Goal: Transaction & Acquisition: Register for event/course

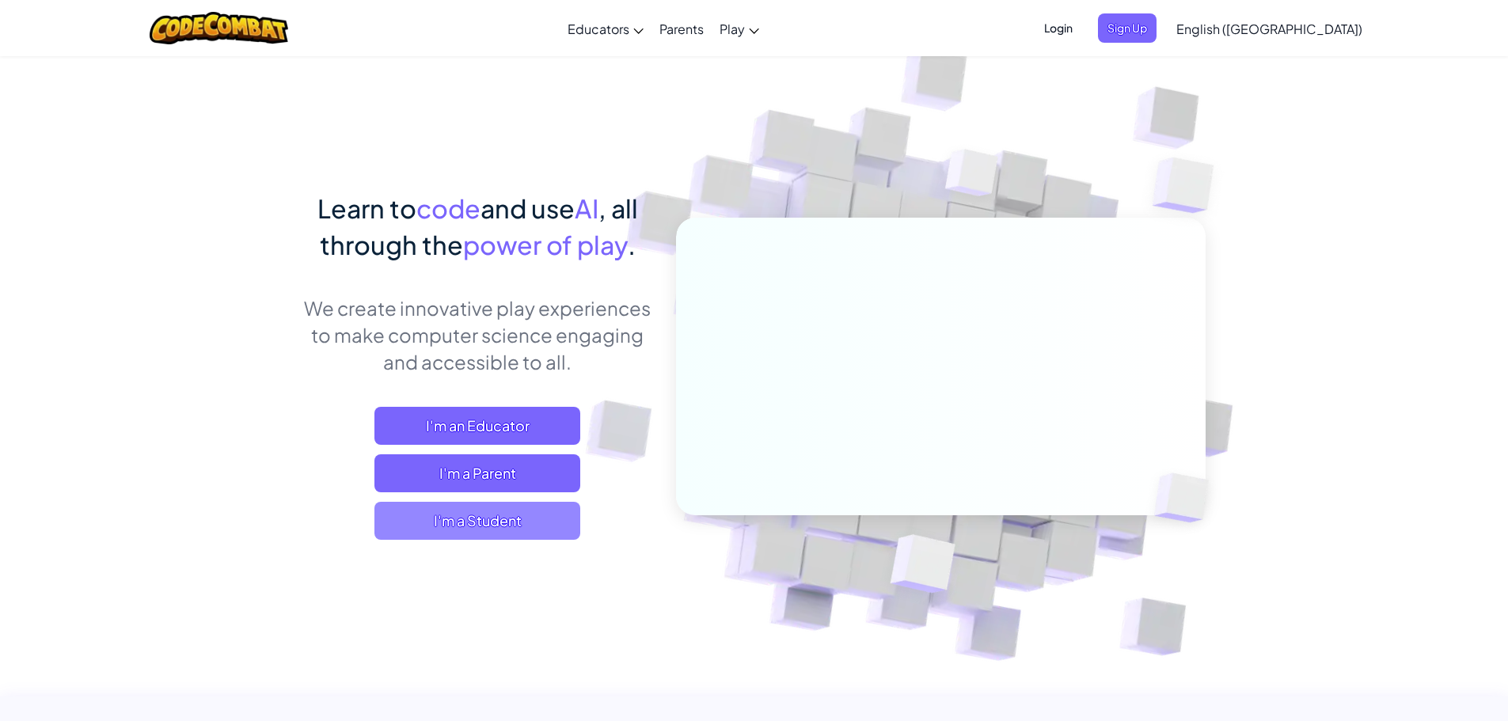
click at [514, 528] on span "I'm a Student" at bounding box center [478, 521] width 206 height 38
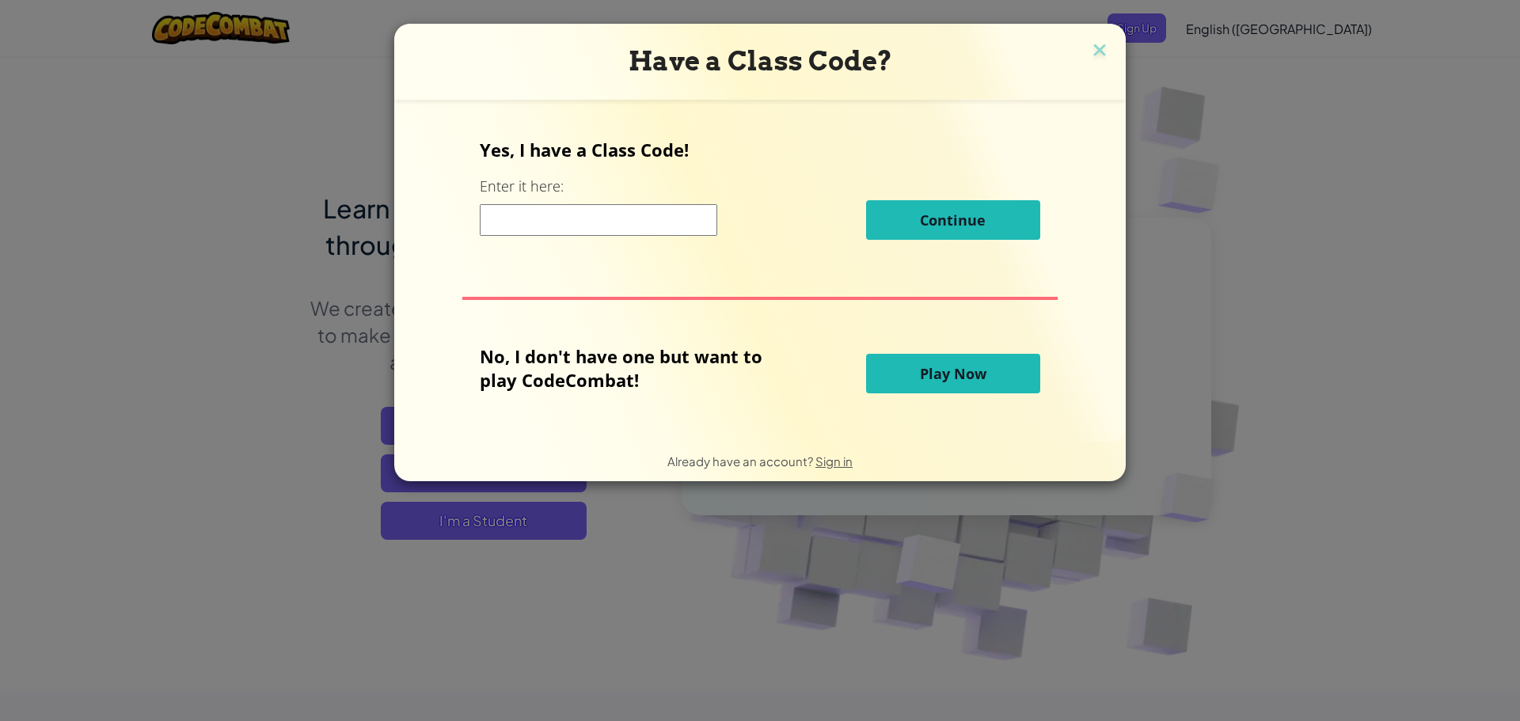
click at [570, 228] on input at bounding box center [599, 220] width 238 height 32
click at [1090, 43] on img at bounding box center [1100, 52] width 21 height 24
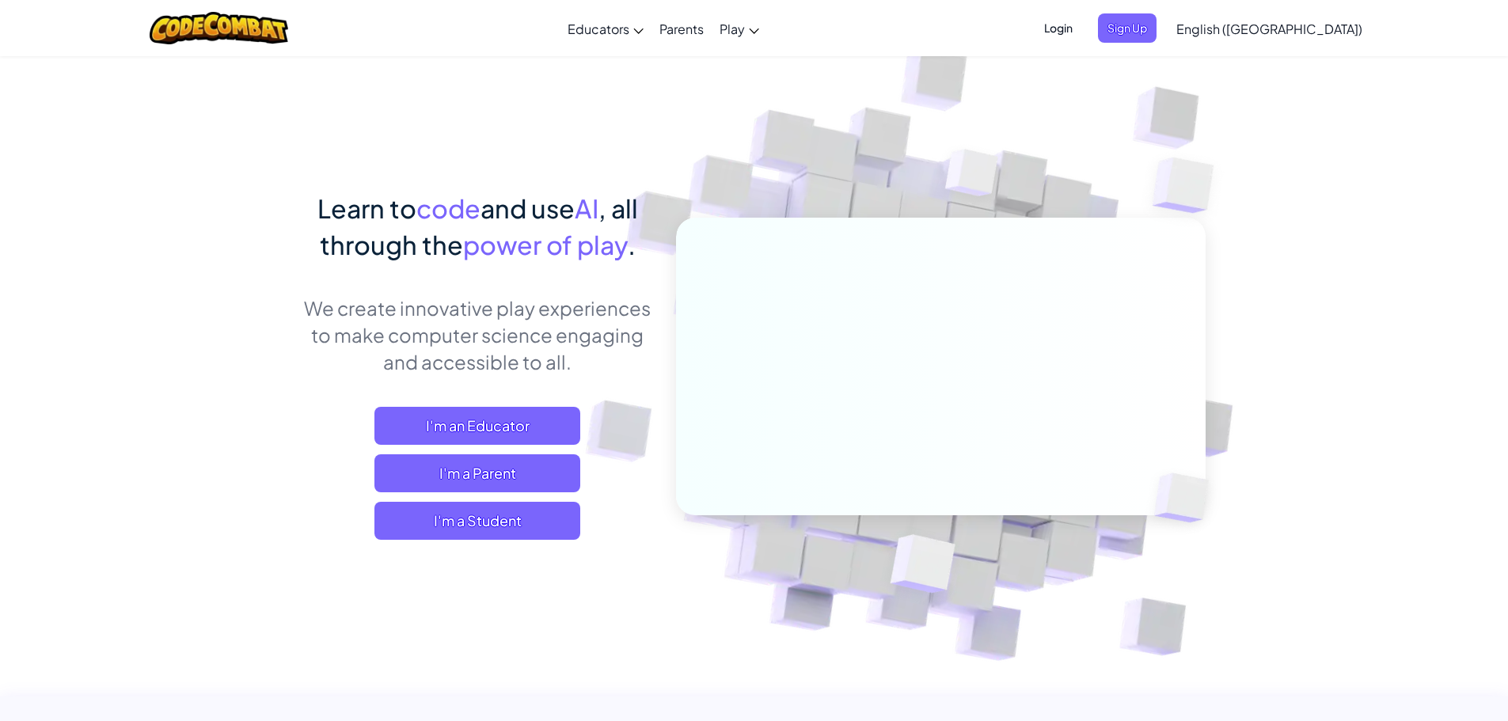
click at [1082, 33] on span "Login" at bounding box center [1059, 27] width 48 height 29
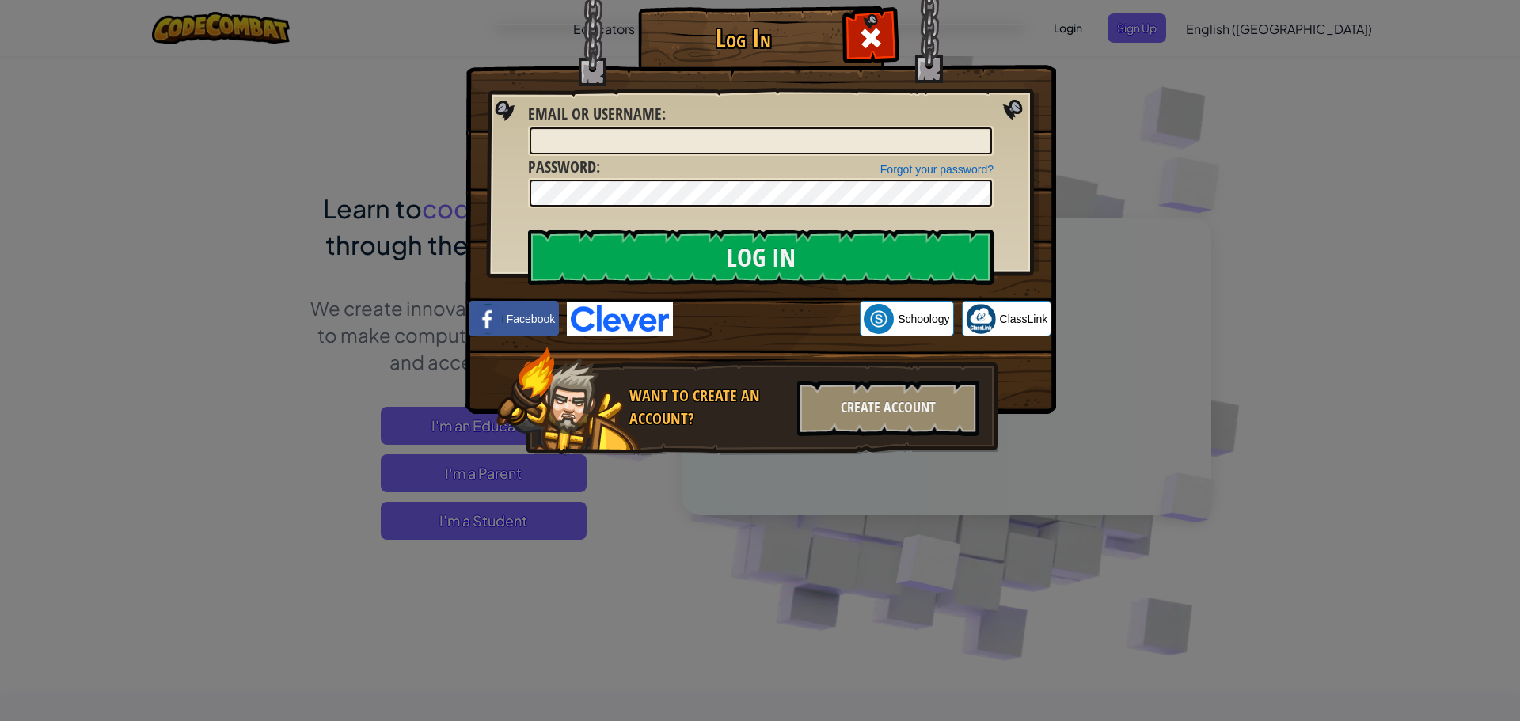
type input "[PERSON_NAME] The Great"
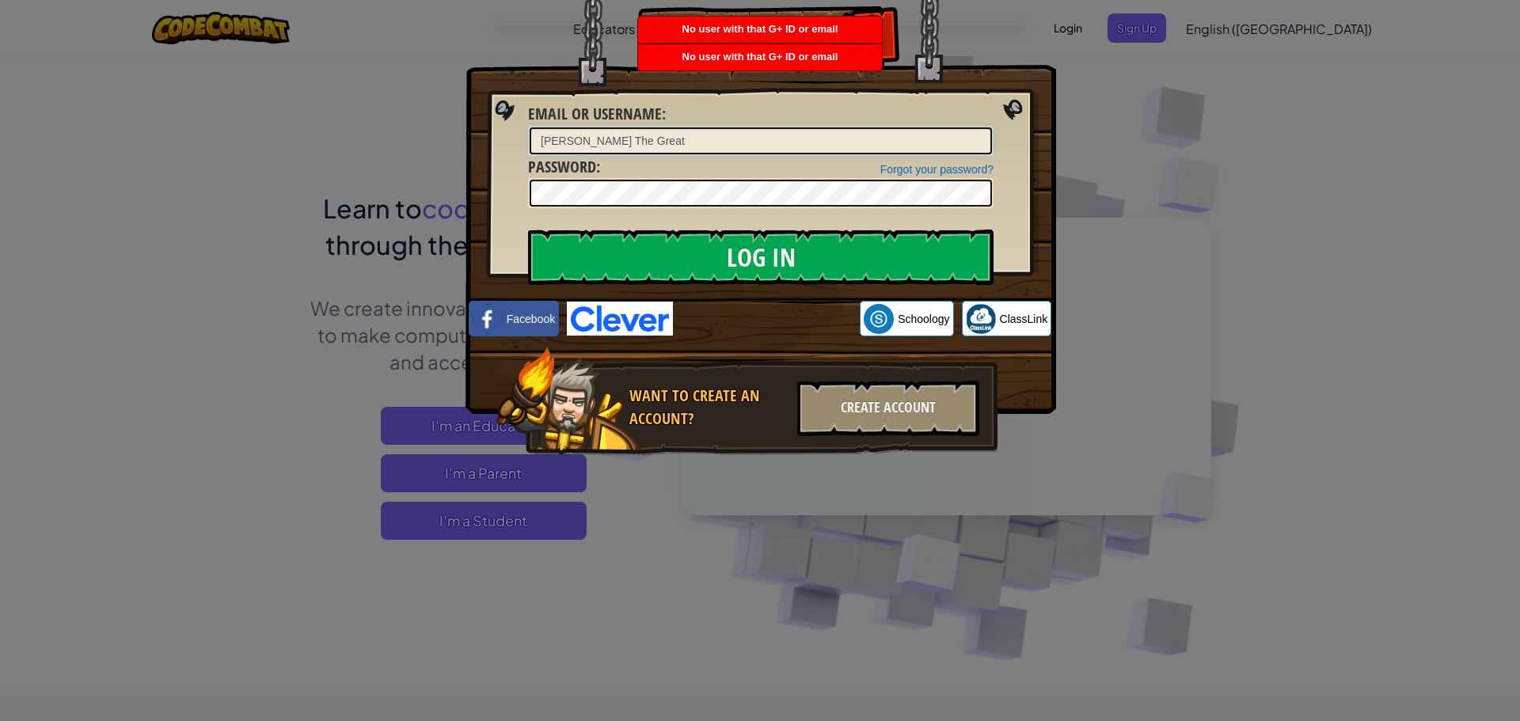
click at [662, 142] on input "[PERSON_NAME] The Great" at bounding box center [761, 140] width 462 height 27
click at [469, 173] on img at bounding box center [761, 183] width 591 height 461
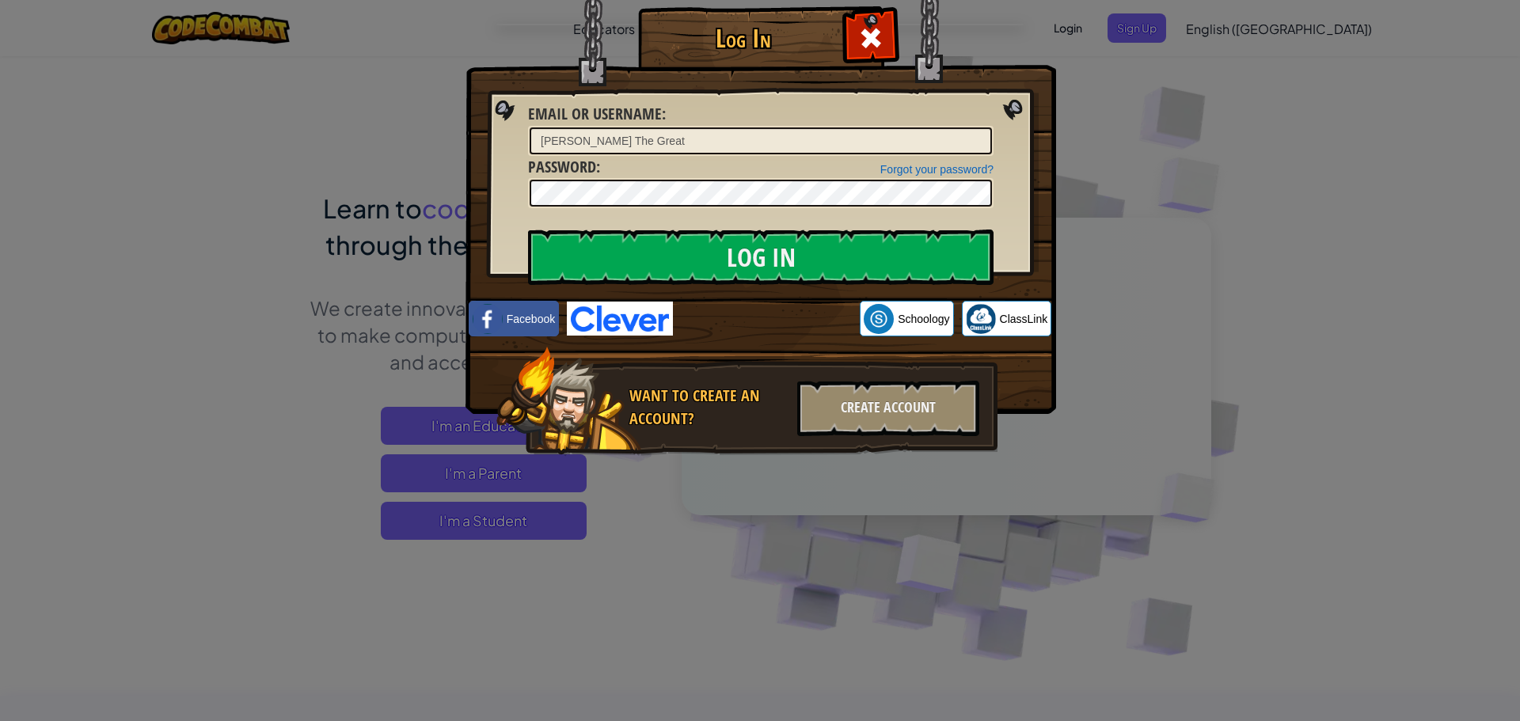
click at [877, 39] on span at bounding box center [870, 37] width 25 height 25
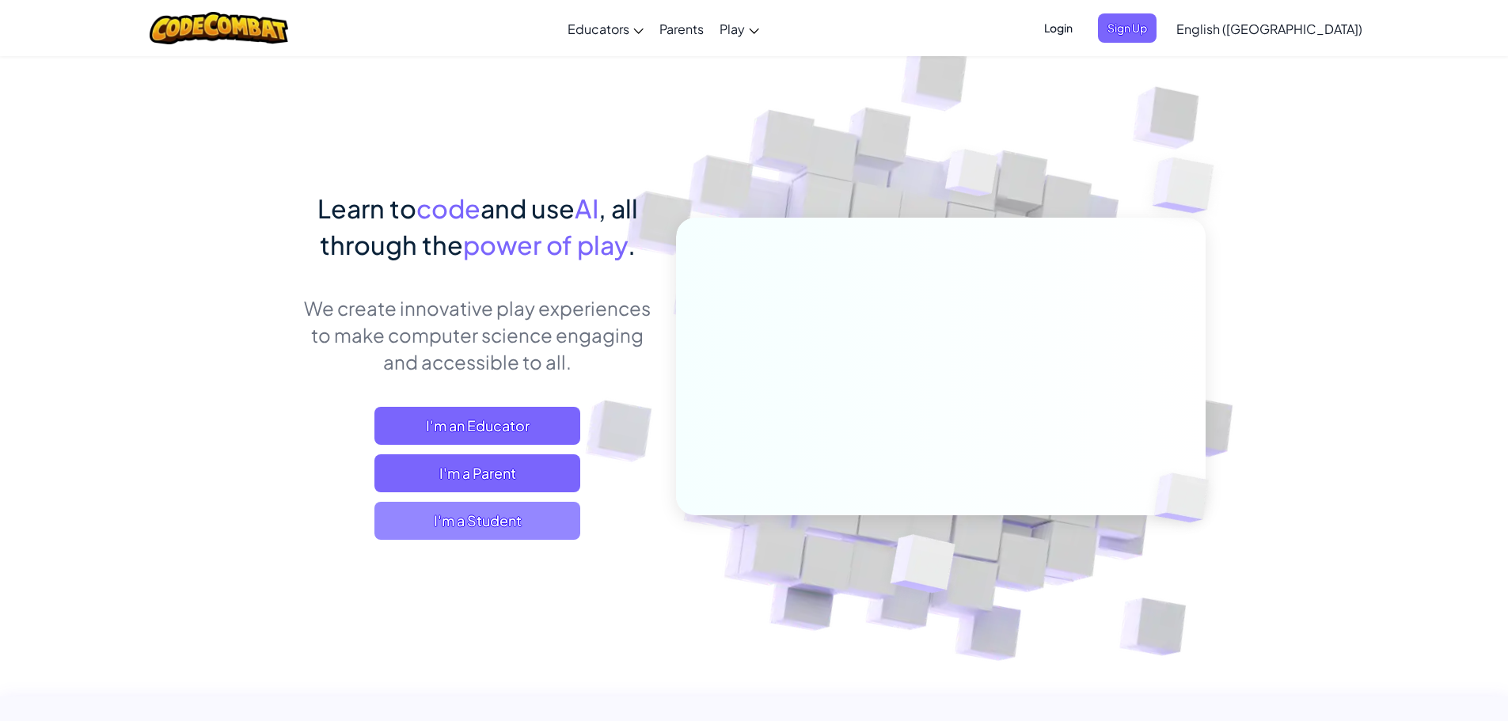
click at [458, 519] on span "I'm a Student" at bounding box center [478, 521] width 206 height 38
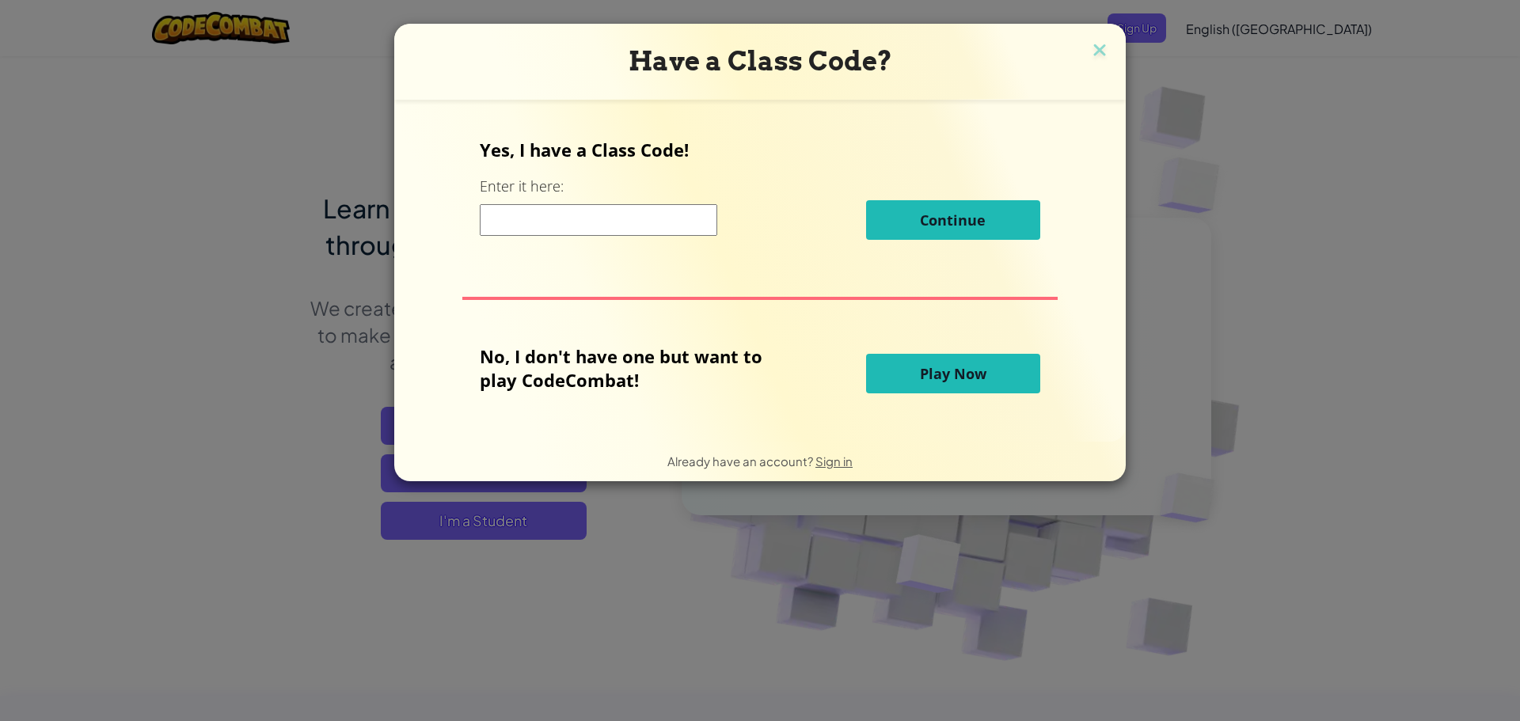
click at [637, 220] on input at bounding box center [599, 220] width 238 height 32
type input "PinHeartHeavy"
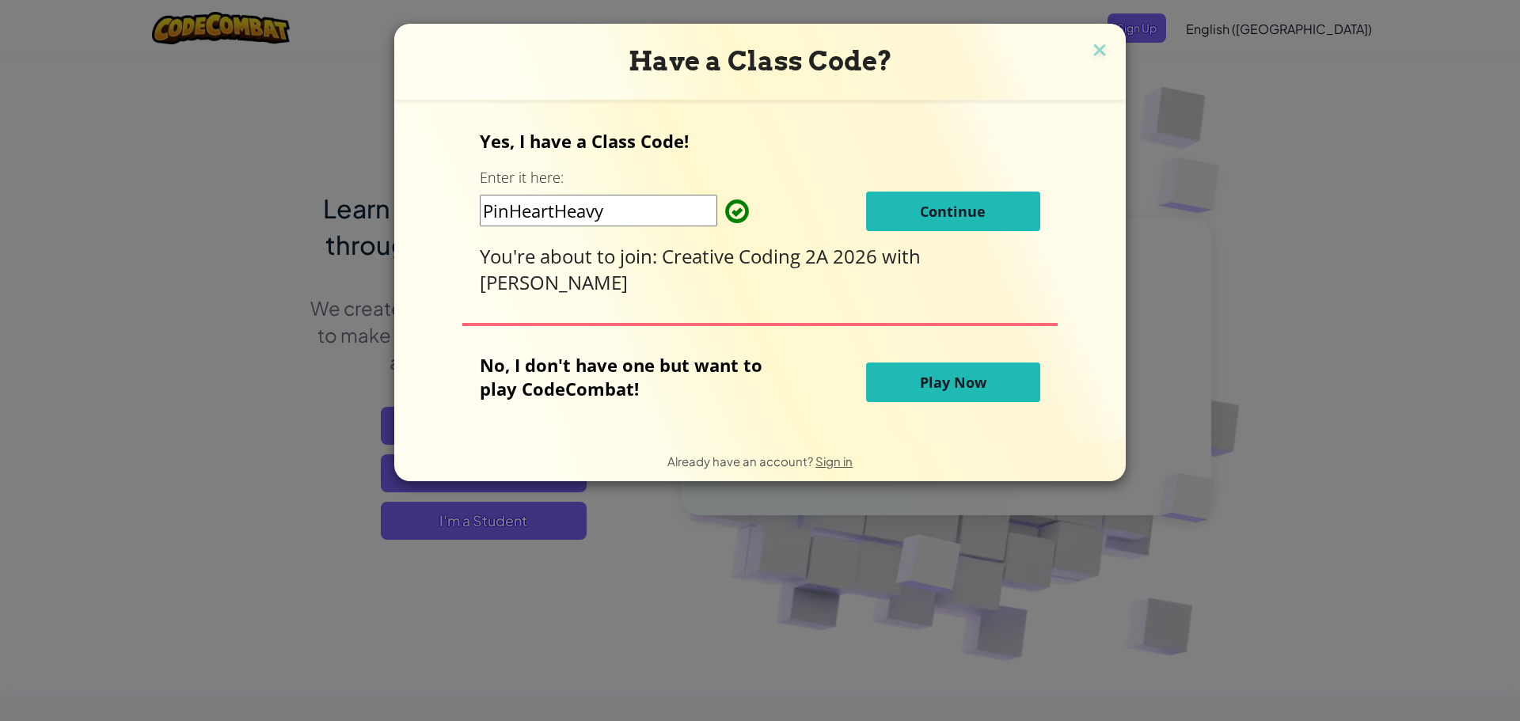
click at [918, 209] on button "Continue" at bounding box center [953, 212] width 174 height 40
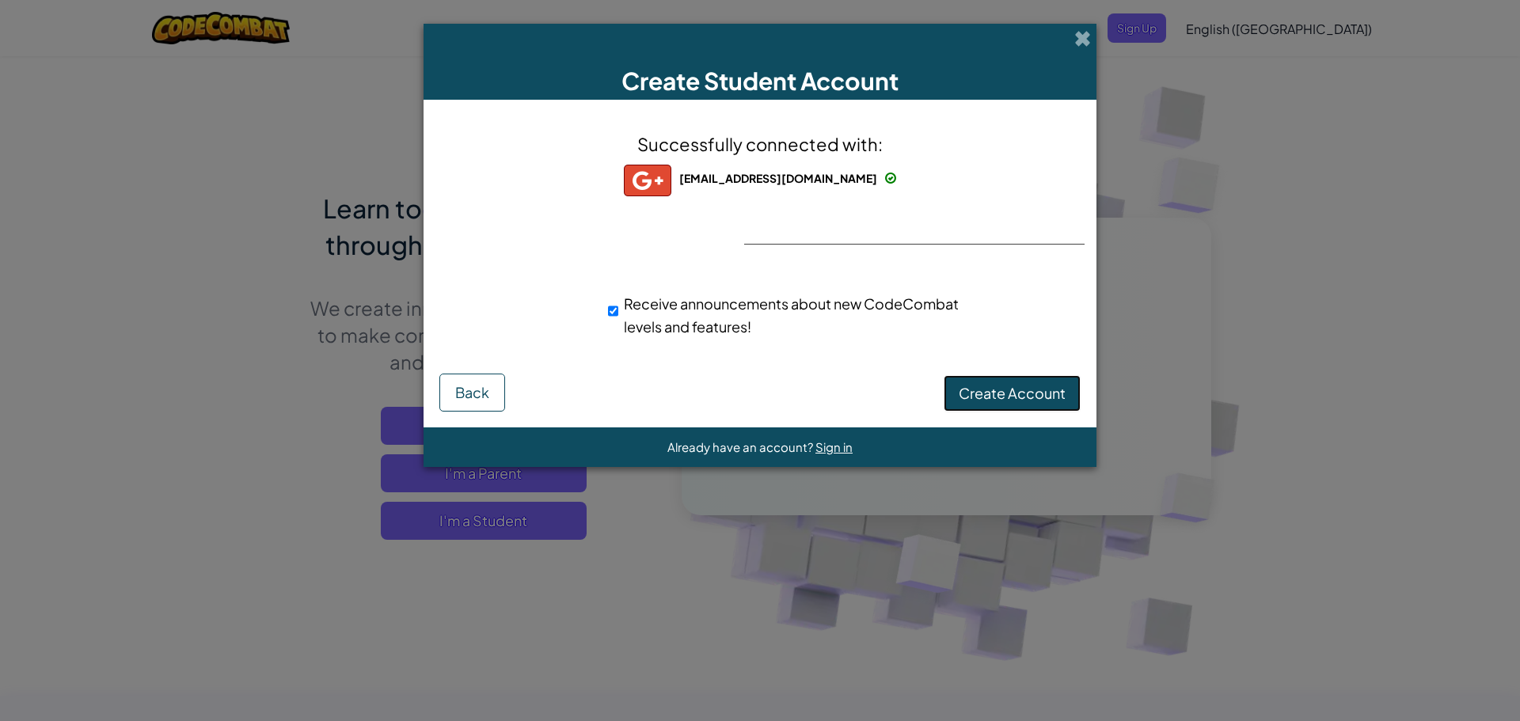
click at [989, 381] on button "Create Account" at bounding box center [1012, 393] width 137 height 36
click at [982, 399] on button "Create Account" at bounding box center [1012, 393] width 137 height 36
click at [957, 392] on button "Create Account" at bounding box center [1012, 393] width 137 height 36
click at [1010, 398] on button "Create Account" at bounding box center [1012, 393] width 137 height 36
click at [1011, 398] on button "Create Account" at bounding box center [1012, 393] width 137 height 36
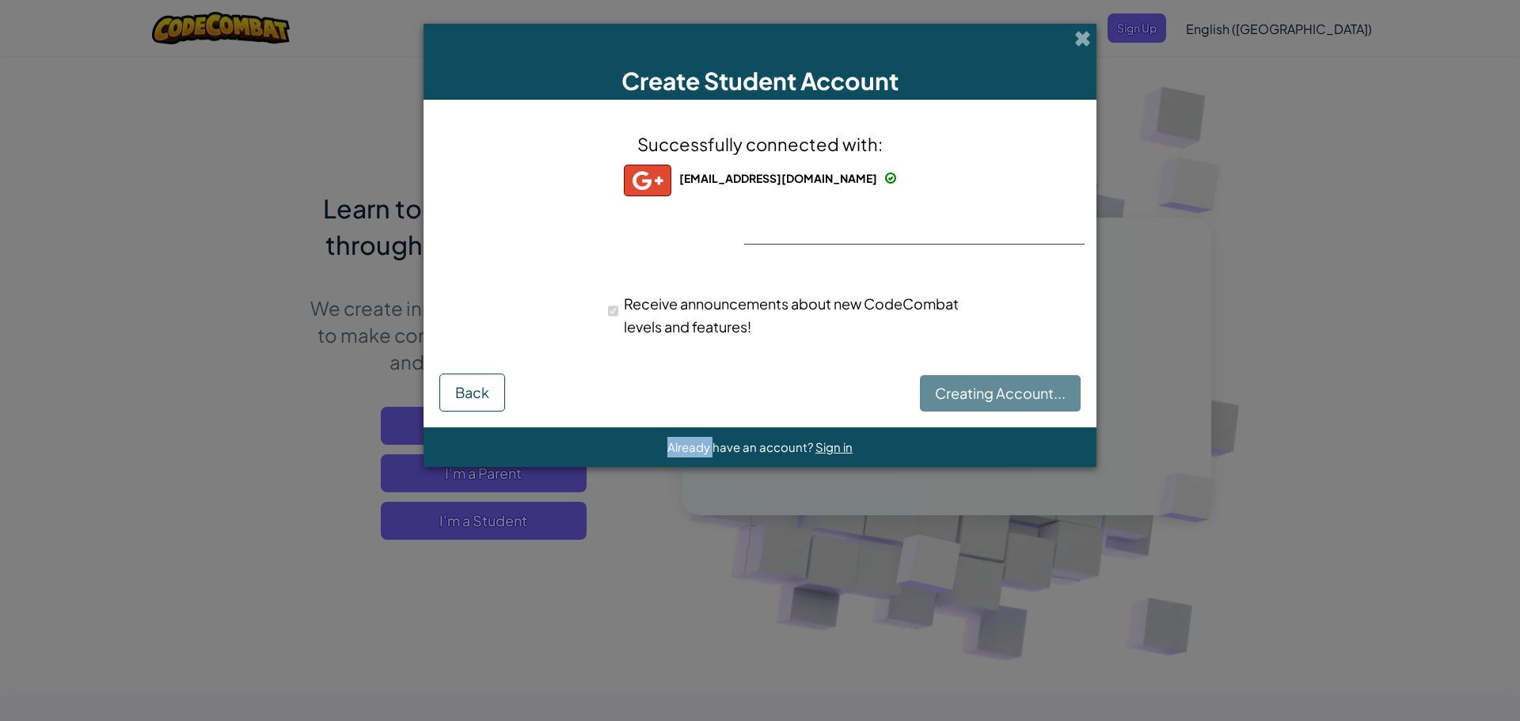
click at [1012, 398] on div "Creating Account... Back" at bounding box center [759, 393] width 641 height 38
click at [1107, 38] on div "Create Student Account Successfully connected with: [EMAIL_ADDRESS][DOMAIN_NAME…" at bounding box center [760, 360] width 1520 height 721
click at [1079, 42] on span at bounding box center [1083, 38] width 17 height 17
